Goal: Task Accomplishment & Management: Complete application form

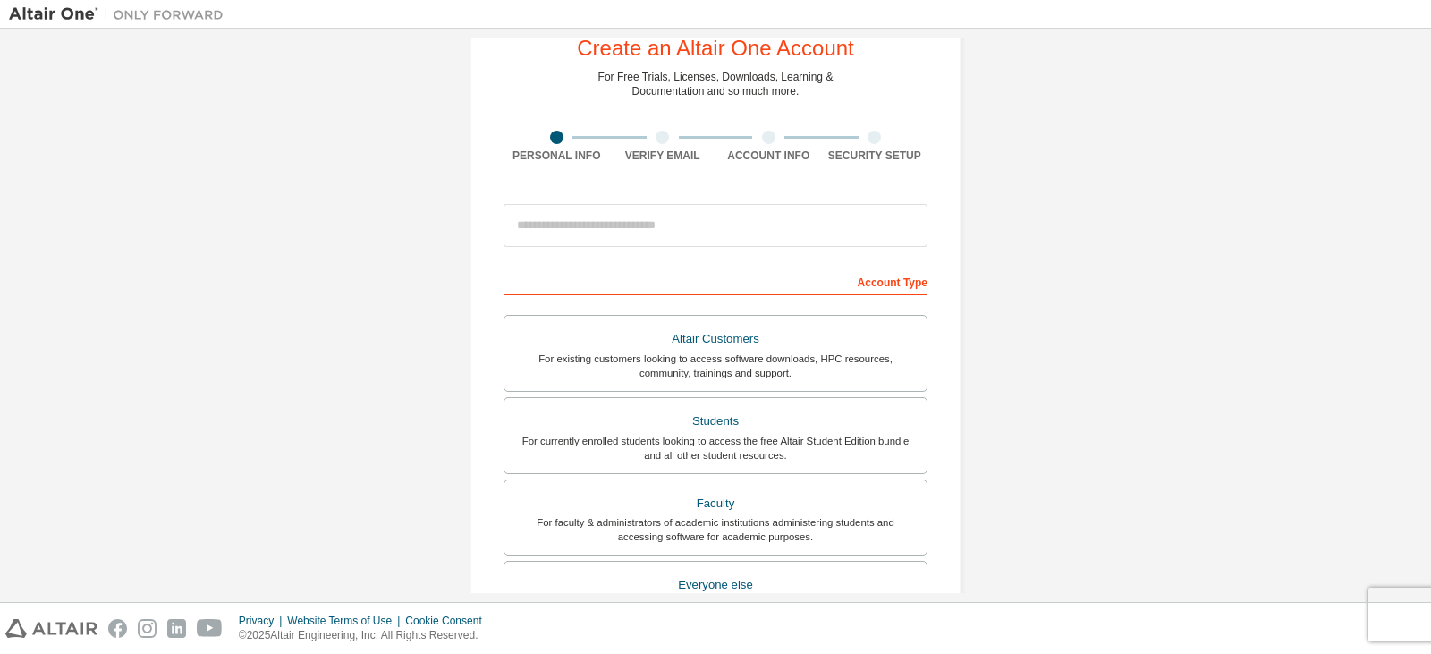
scroll to position [179, 0]
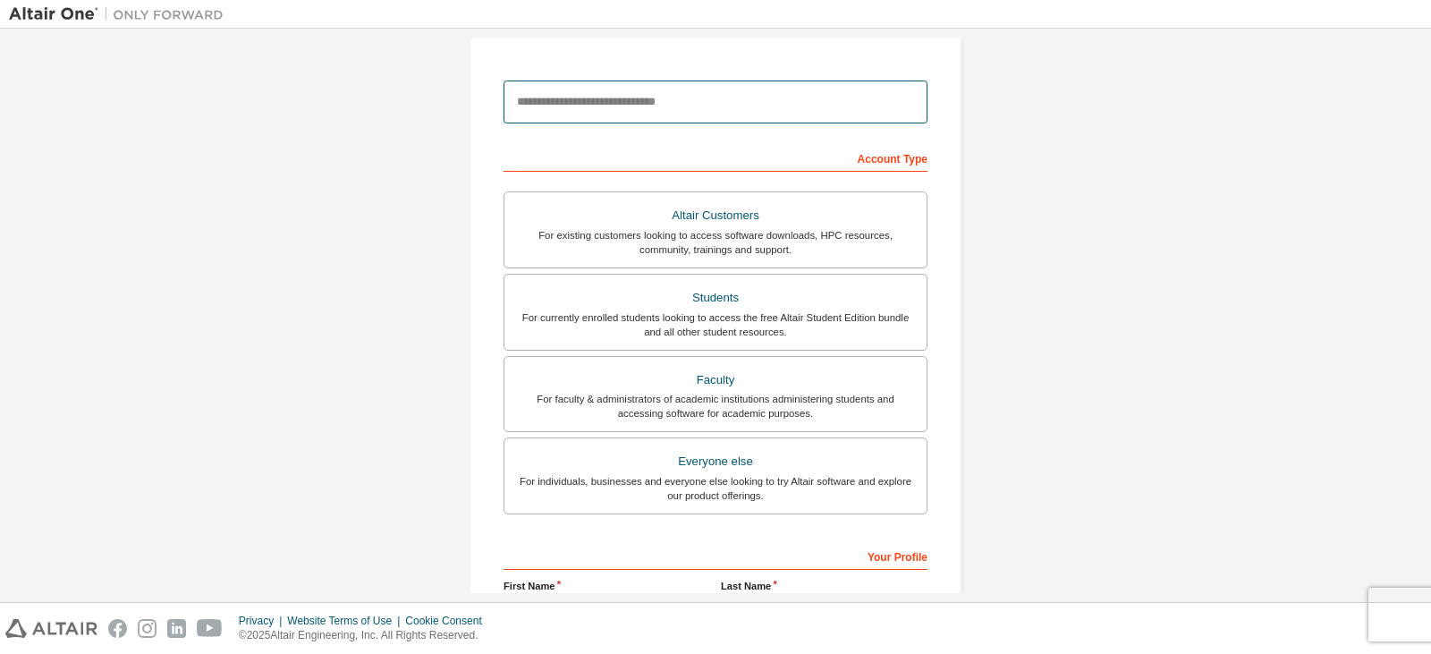
click at [792, 89] on input "email" at bounding box center [716, 102] width 424 height 43
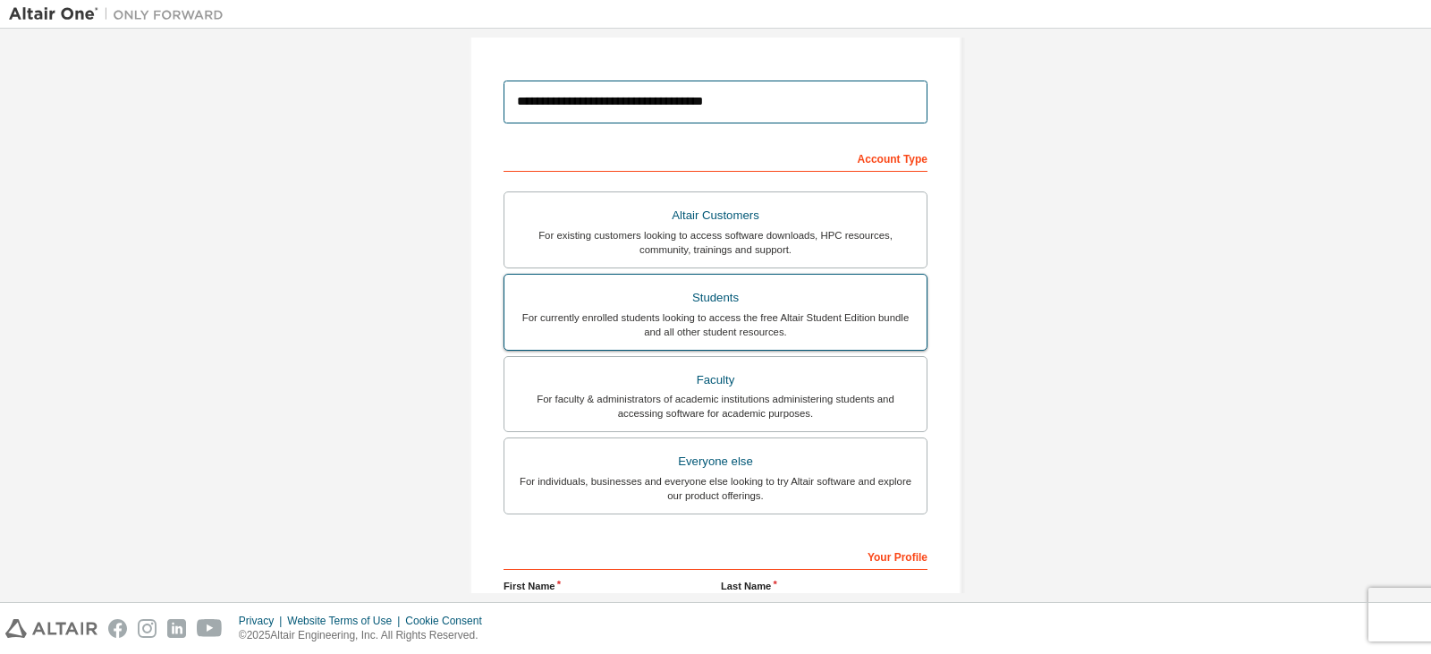
type input "**********"
click at [709, 308] on div "Students" at bounding box center [715, 297] width 401 height 25
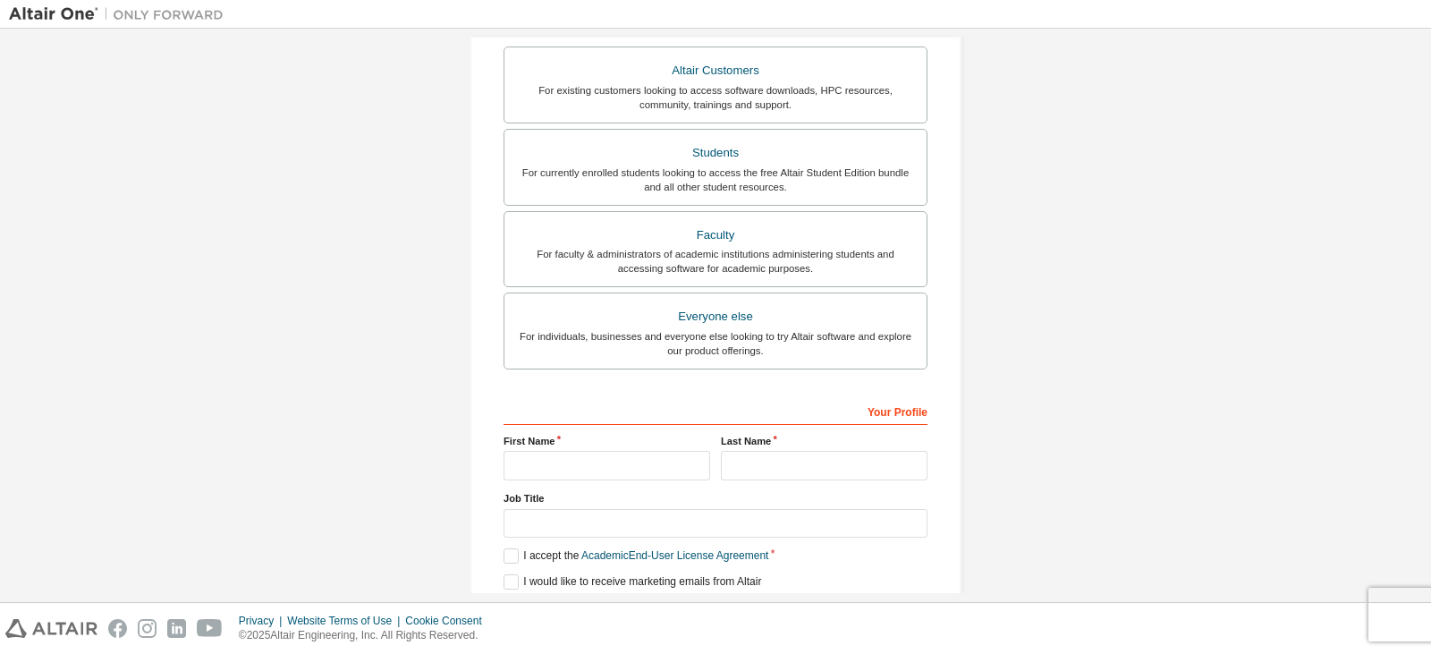
scroll to position [392, 0]
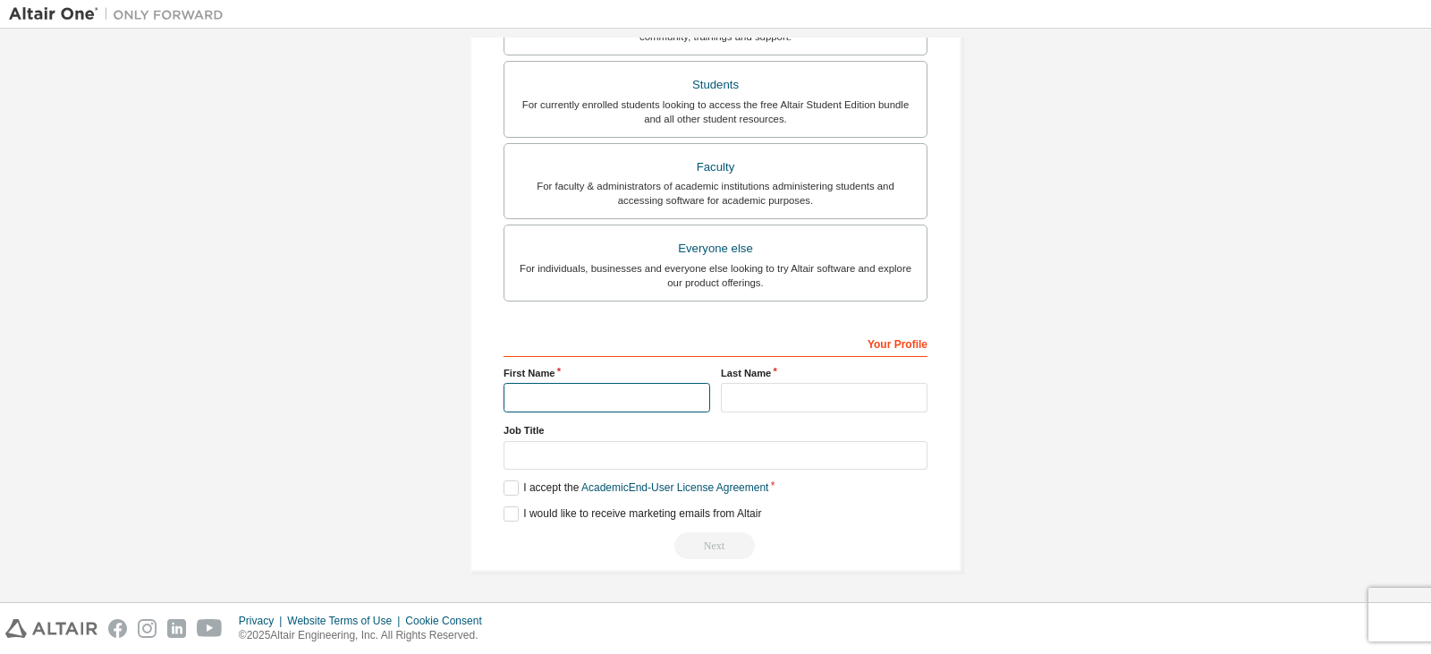
click at [660, 399] on input "text" at bounding box center [607, 398] width 207 height 30
type input "*******"
click at [773, 380] on div "Last Name" at bounding box center [824, 389] width 217 height 47
click at [777, 394] on input "text" at bounding box center [824, 398] width 207 height 30
type input "*"
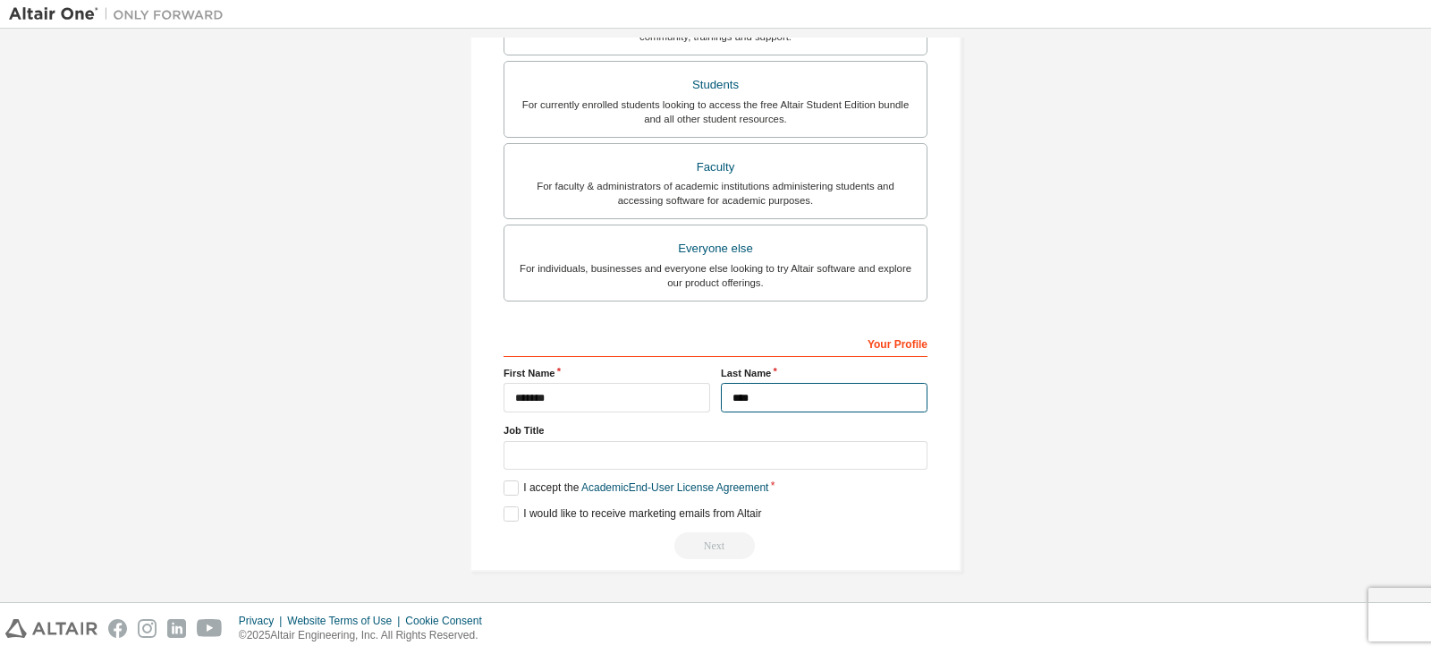
type input "****"
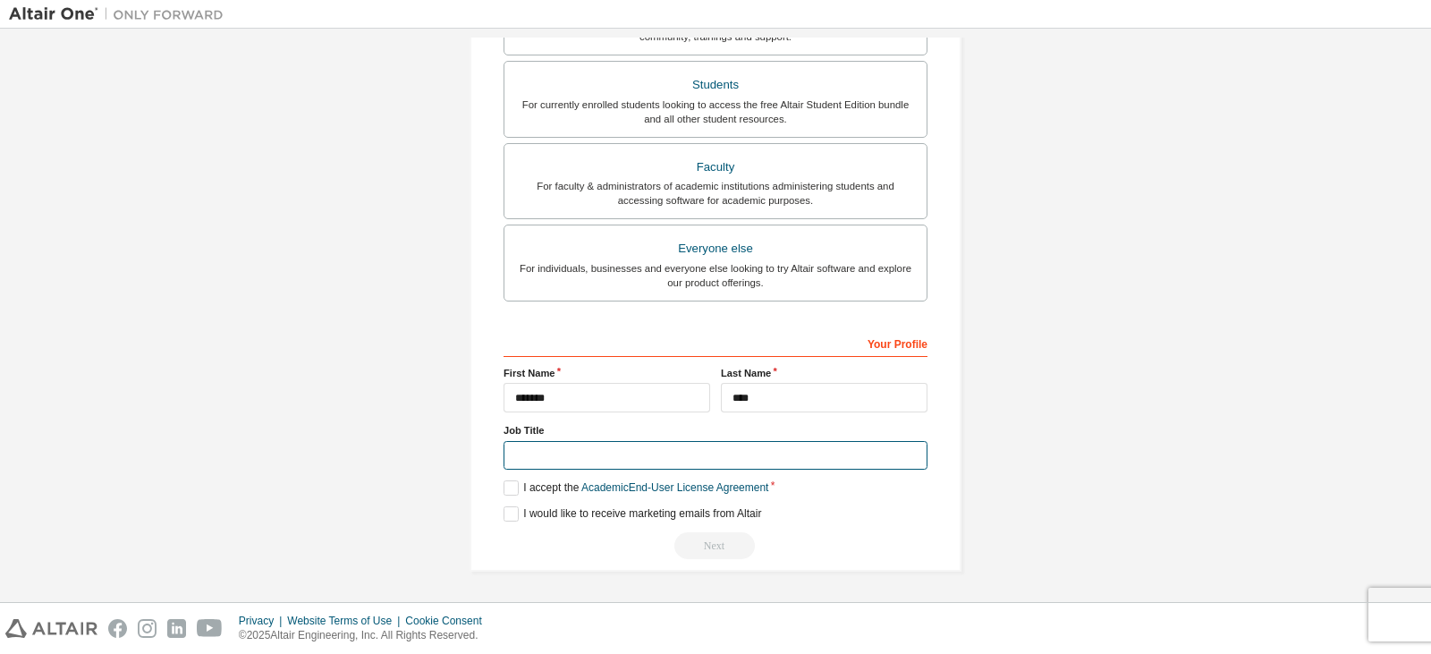
click at [831, 458] on input "text" at bounding box center [716, 456] width 424 height 30
type input "*******"
click at [507, 490] on label "I accept the Academic End-User License Agreement" at bounding box center [636, 487] width 265 height 15
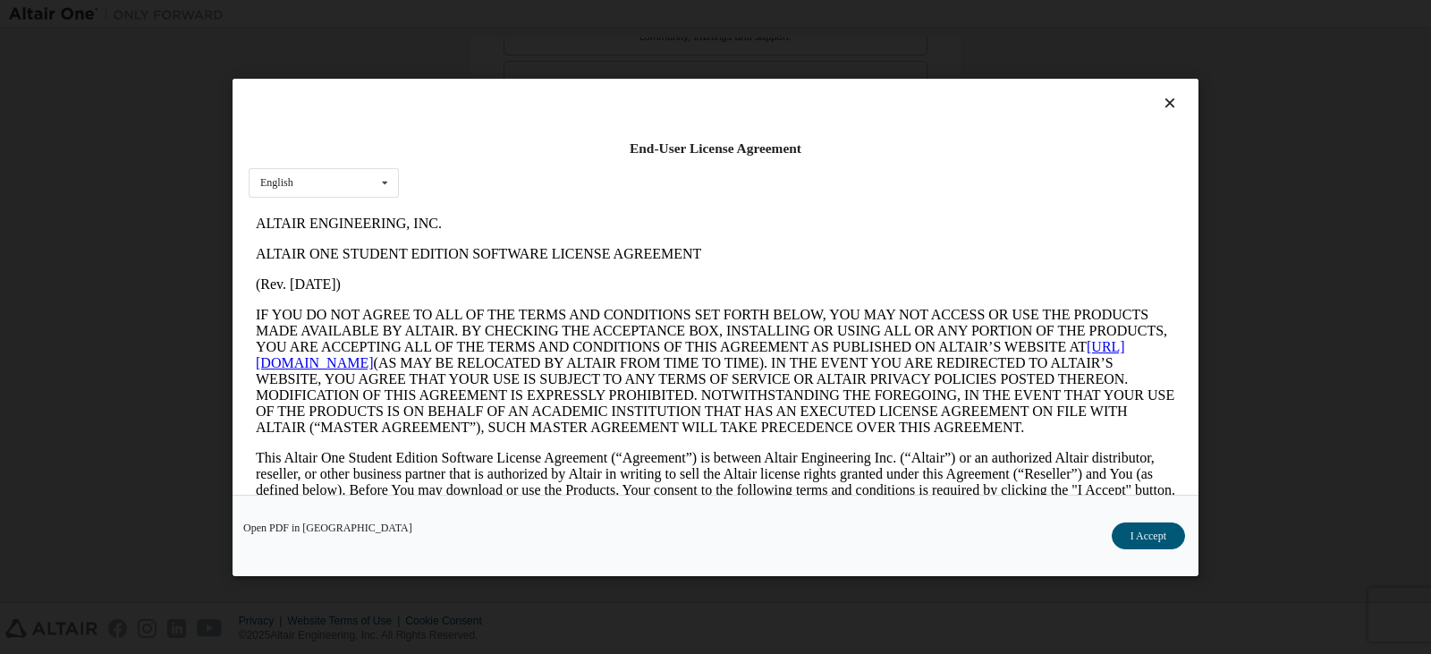
scroll to position [0, 0]
click at [1135, 541] on button "I Accept" at bounding box center [1148, 535] width 73 height 27
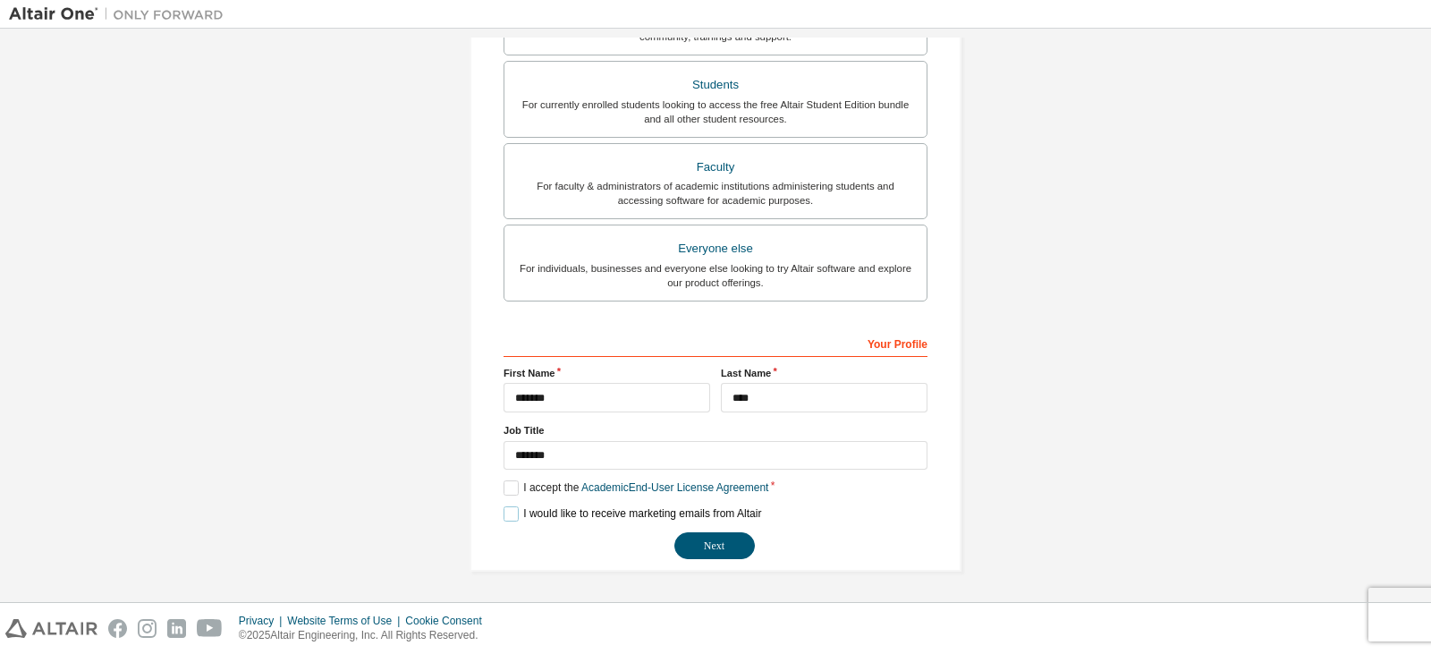
click at [504, 513] on label "I would like to receive marketing emails from Altair" at bounding box center [633, 513] width 258 height 15
click at [504, 515] on label "I would like to receive marketing emails from Altair" at bounding box center [633, 513] width 258 height 15
click at [706, 549] on button "Next" at bounding box center [715, 545] width 81 height 27
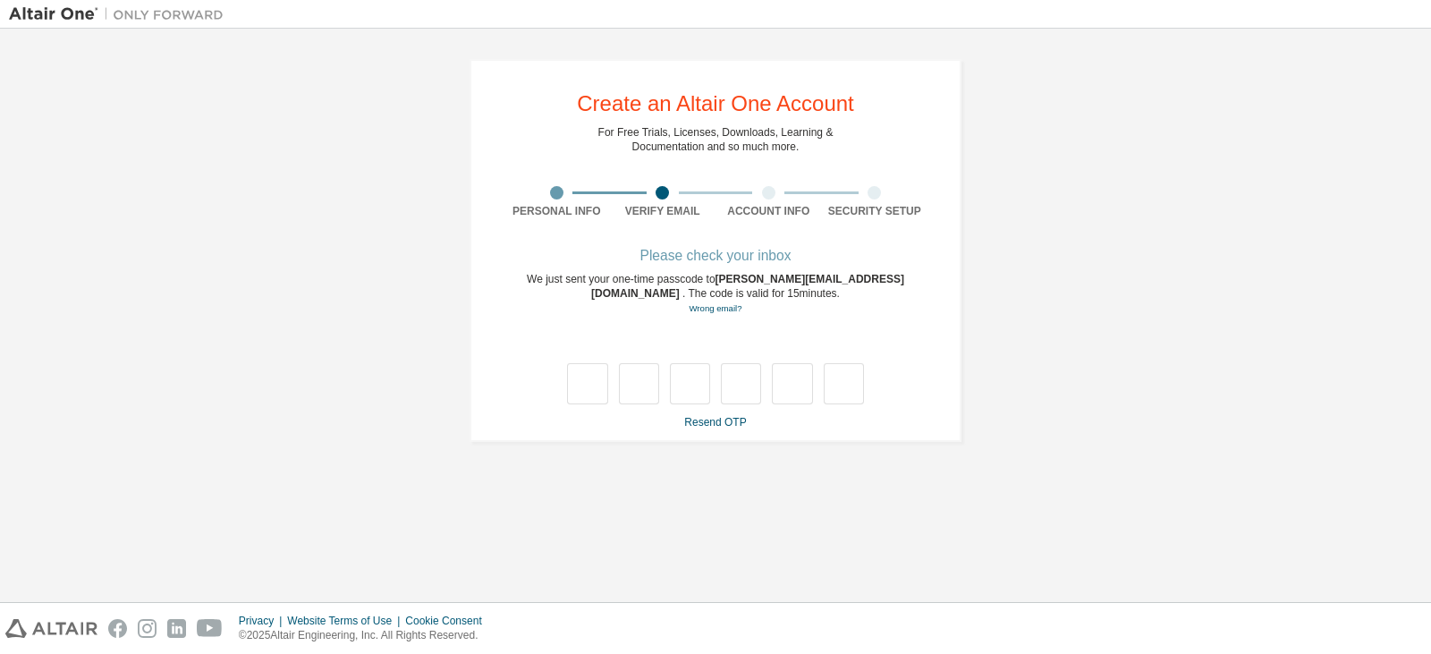
type input "*"
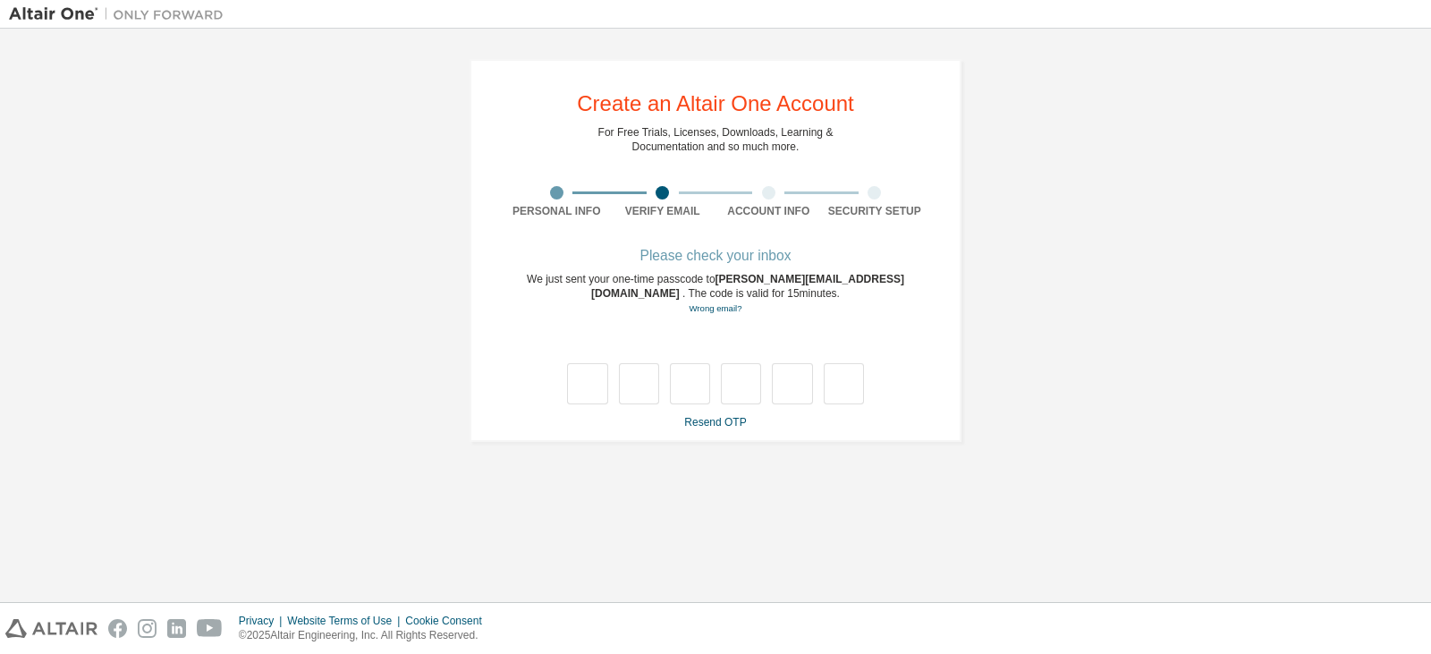
type input "*"
